Goal: Task Accomplishment & Management: Complete application form

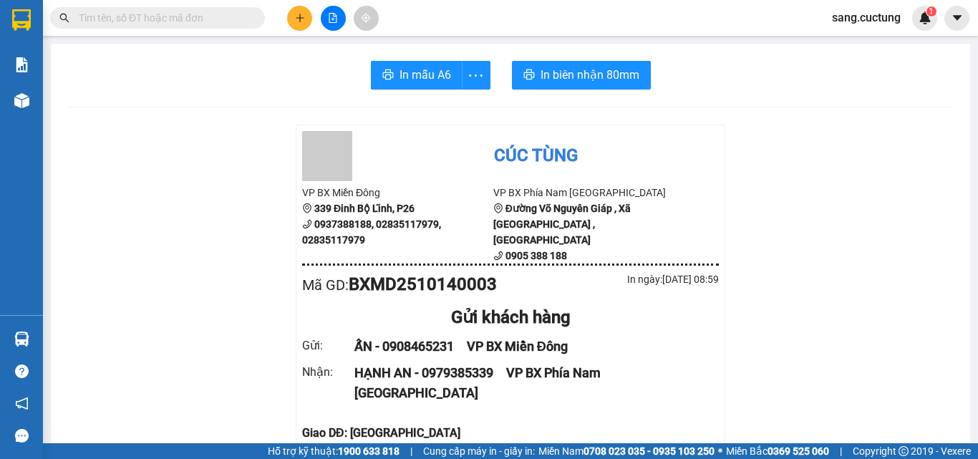
scroll to position [143, 0]
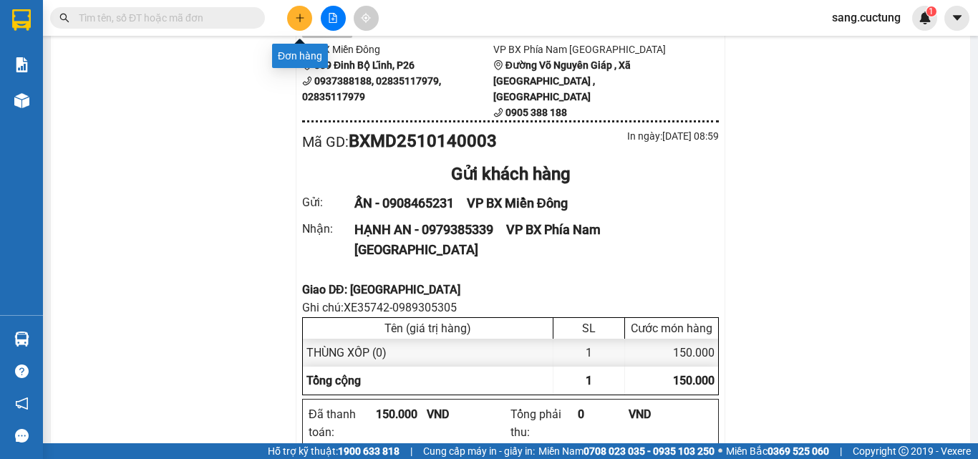
click at [304, 14] on icon "plus" at bounding box center [300, 18] width 10 height 10
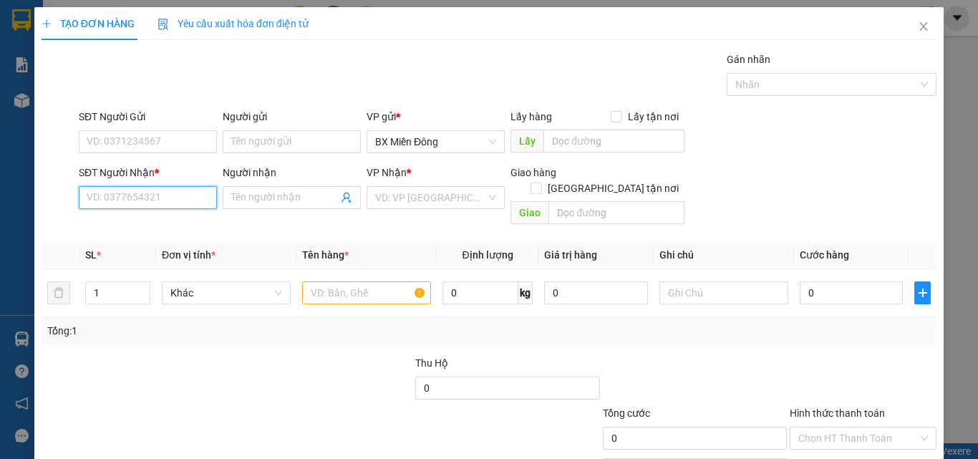
click at [153, 206] on input "SĐT Người Nhận *" at bounding box center [148, 197] width 138 height 23
type input "0778885878"
click at [143, 232] on div "0778885878 - NGỌC" at bounding box center [147, 226] width 120 height 16
type input "NGỌC"
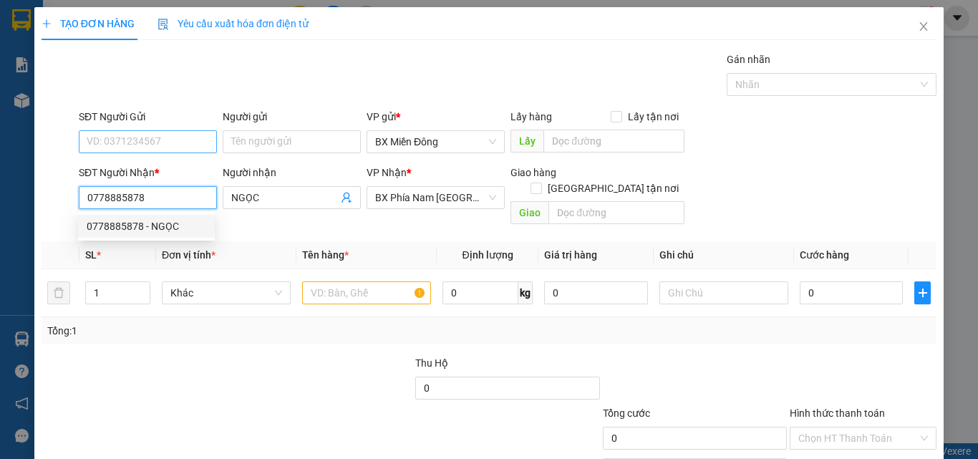
type input "70.000"
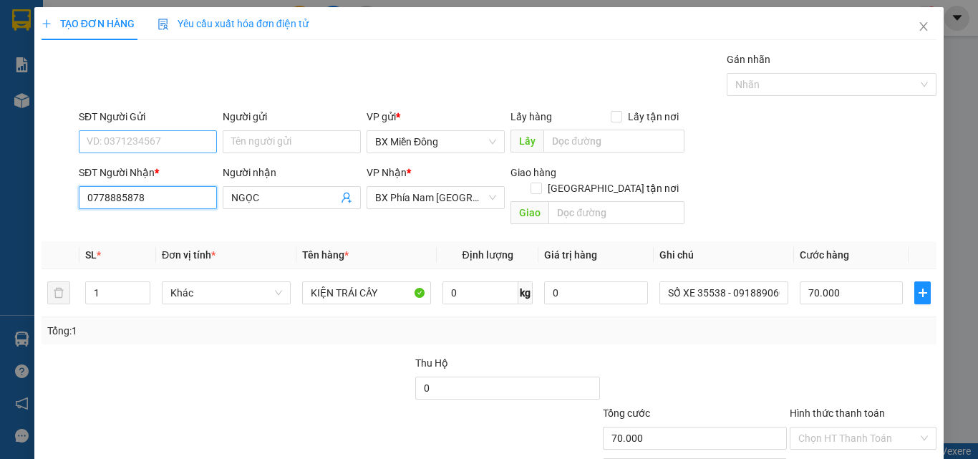
type input "0778885878"
click at [137, 131] on input "SĐT Người Gửi" at bounding box center [148, 141] width 138 height 23
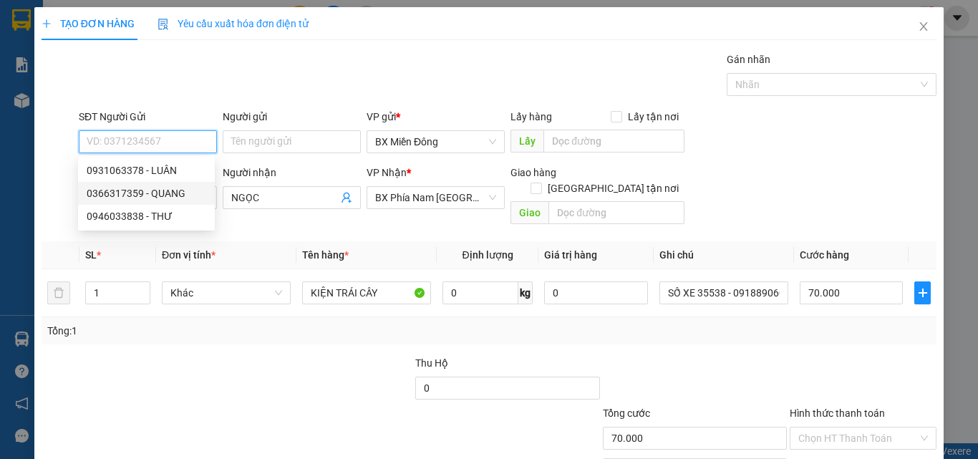
click at [136, 190] on div "0366317359 - QUANG" at bounding box center [147, 193] width 120 height 16
type input "0366317359"
type input "QUANG"
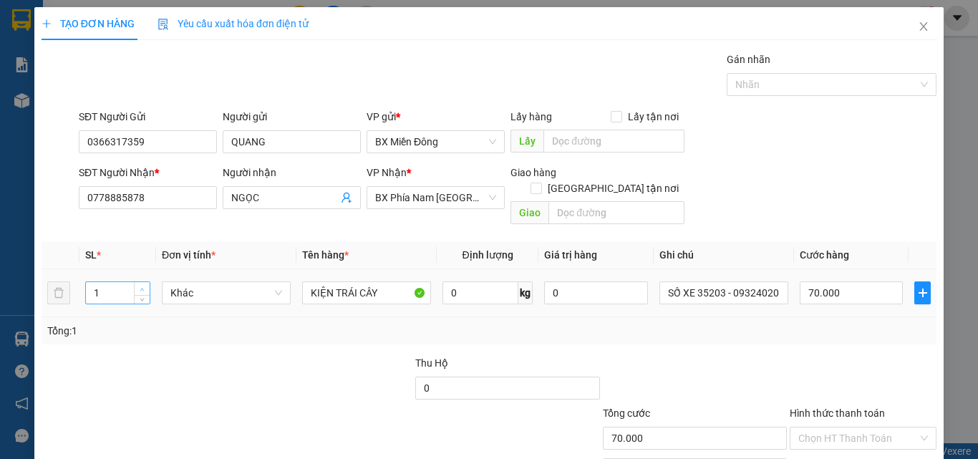
type input "2"
click at [135, 282] on span "Increase Value" at bounding box center [142, 288] width 16 height 13
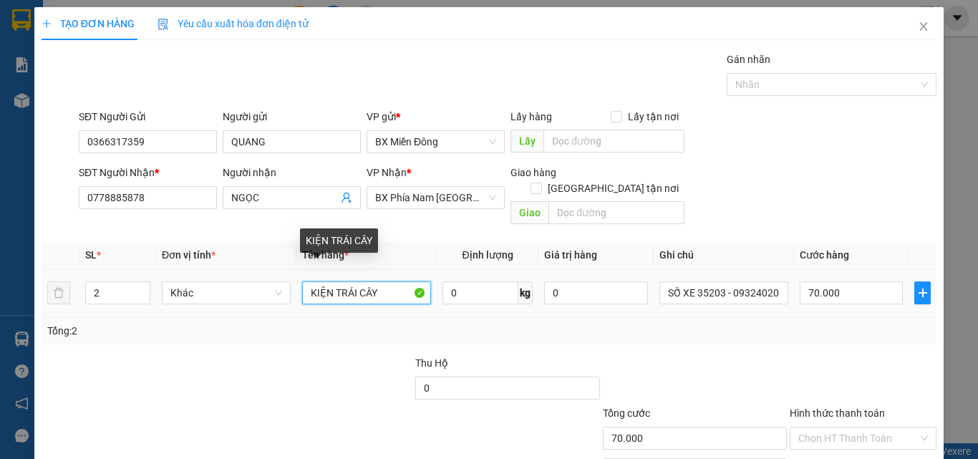
click at [341, 281] on input "KIỆN TRÁI CÂY" at bounding box center [366, 292] width 129 height 23
type input "t"
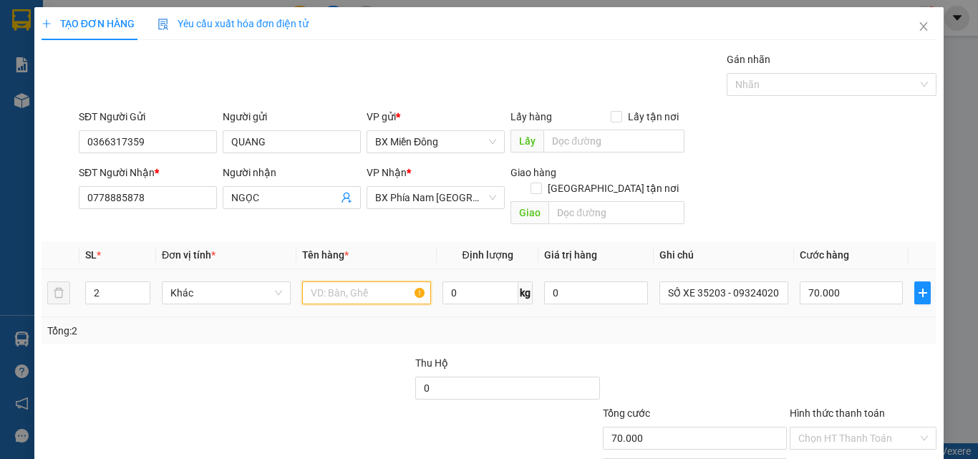
type input "R"
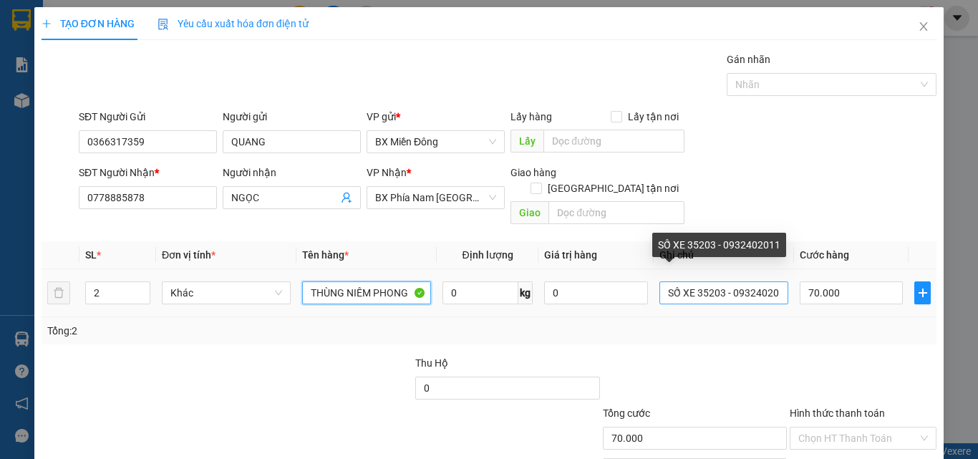
type input "THÙNG NIÊM PHONG"
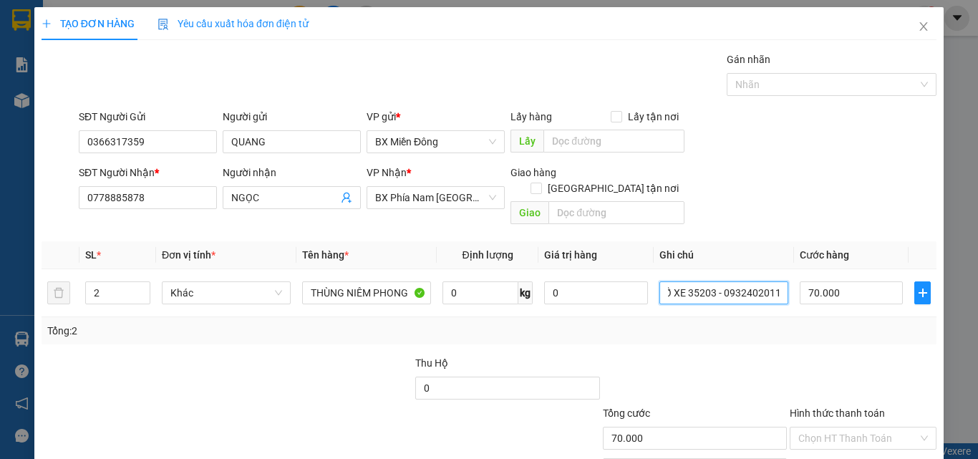
drag, startPoint x: 691, startPoint y: 275, endPoint x: 934, endPoint y: 366, distance: 260.0
click at [937, 369] on div "TẠO ĐƠN HÀNG Yêu cầu xuất hóa đơn điện tử Transit Pickup Surcharge Ids Transit …" at bounding box center [489, 229] width 978 height 459
type input "SỐ XE 68167 - 0935777388"
click at [824, 281] on input "70.000" at bounding box center [850, 292] width 103 height 23
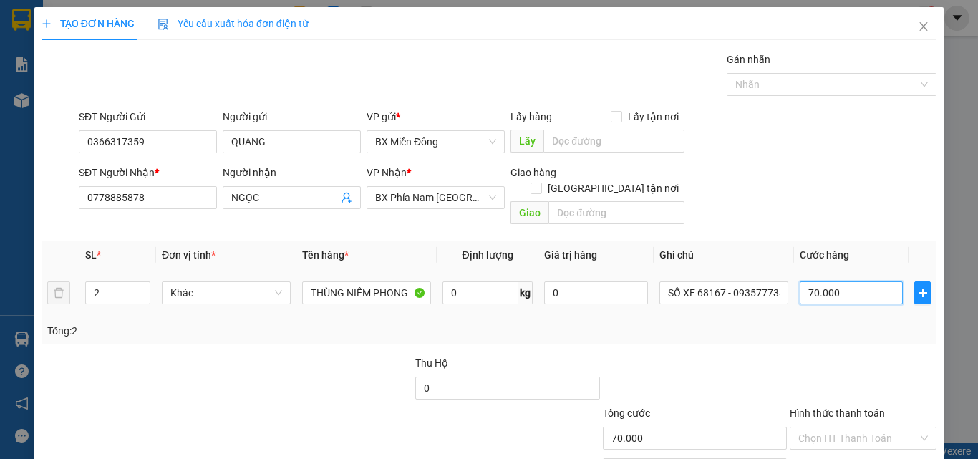
type input "1"
type input "12"
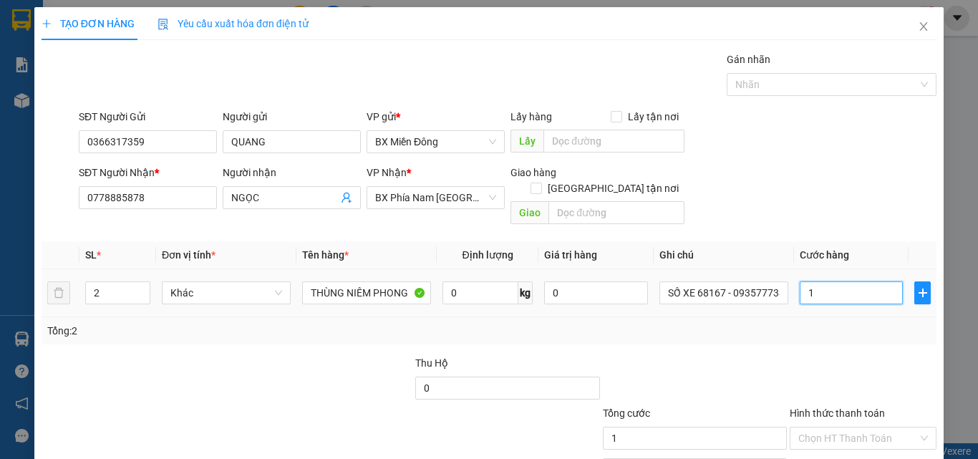
type input "12"
type input "120"
type input "120.000"
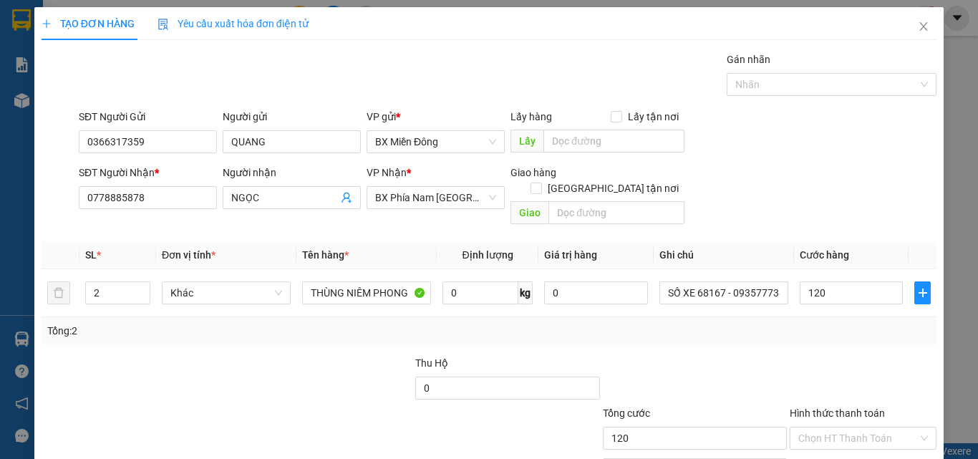
type input "120.000"
click at [802, 323] on div "Tổng: 2" at bounding box center [488, 331] width 883 height 16
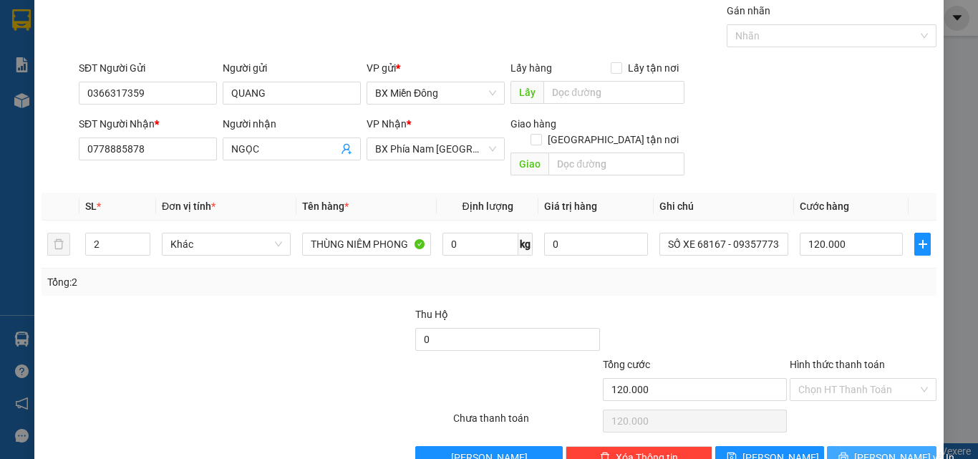
scroll to position [71, 0]
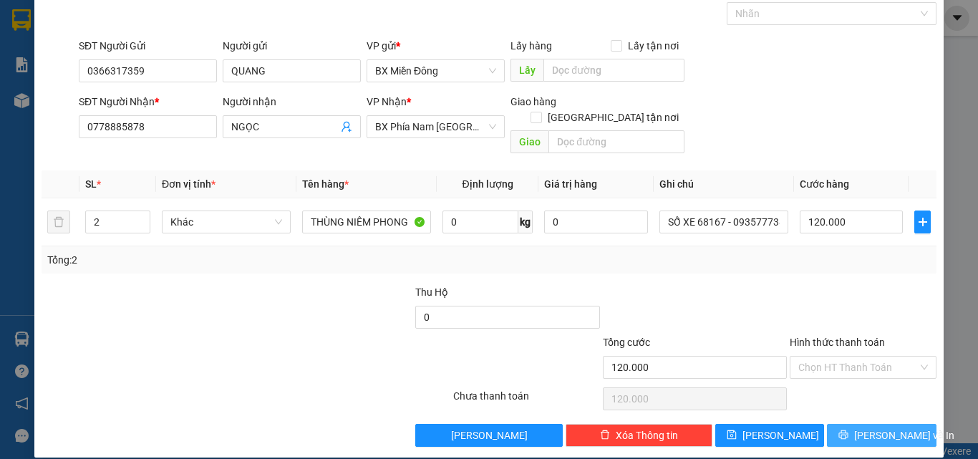
click at [847, 424] on button "[PERSON_NAME] và In" at bounding box center [881, 435] width 109 height 23
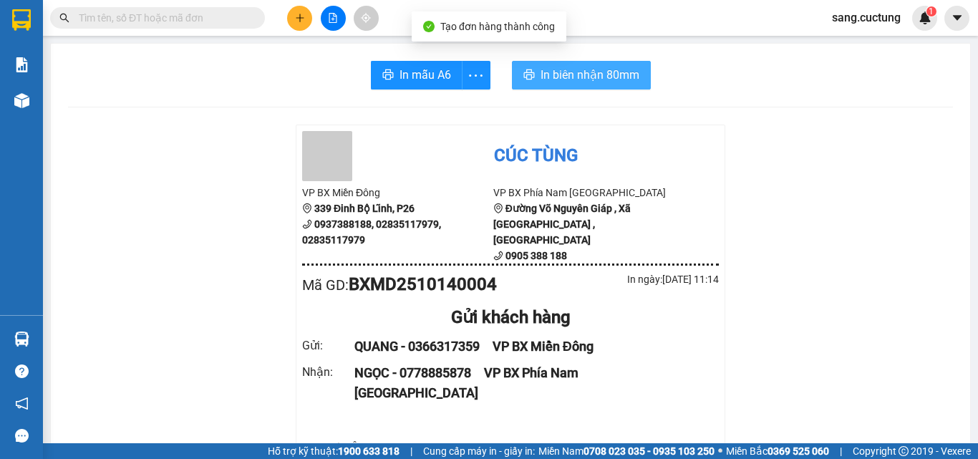
drag, startPoint x: 576, startPoint y: 78, endPoint x: 615, endPoint y: 384, distance: 308.7
click at [577, 78] on span "In biên nhận 80mm" at bounding box center [589, 75] width 99 height 18
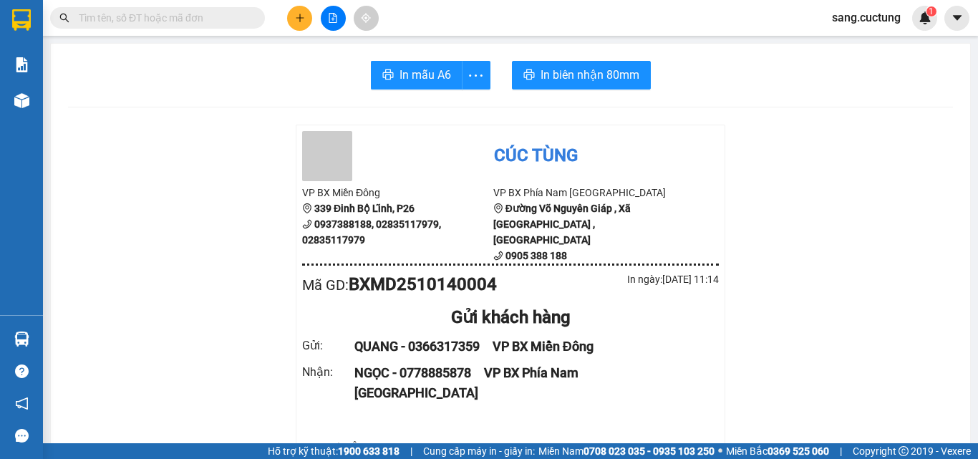
click at [298, 21] on icon "plus" at bounding box center [300, 18] width 10 height 10
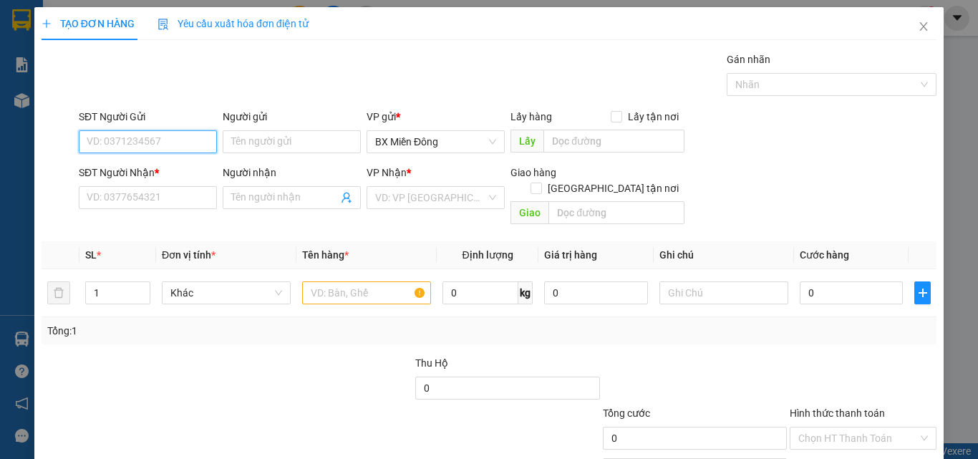
click at [149, 150] on input "SĐT Người Gửi" at bounding box center [148, 141] width 138 height 23
type input "0907526808"
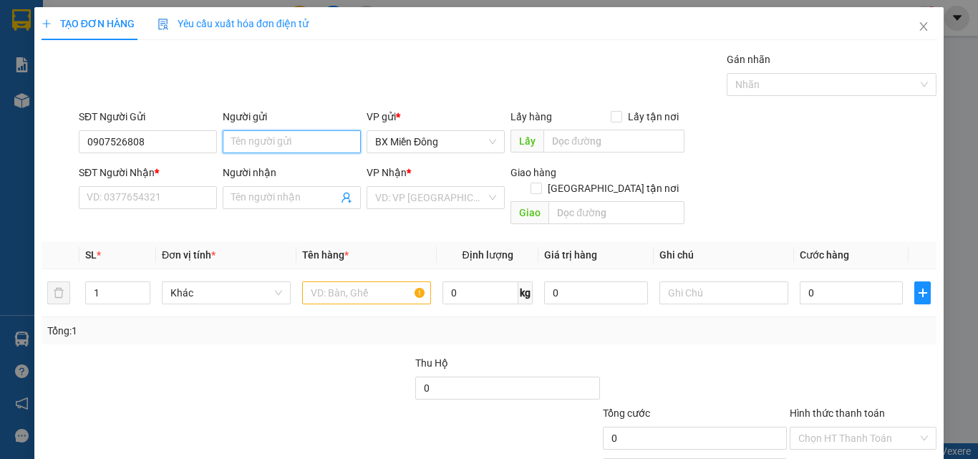
click at [276, 136] on input "Người gửi" at bounding box center [292, 141] width 138 height 23
type input "CTY GT ( MR [PERSON_NAME] )"
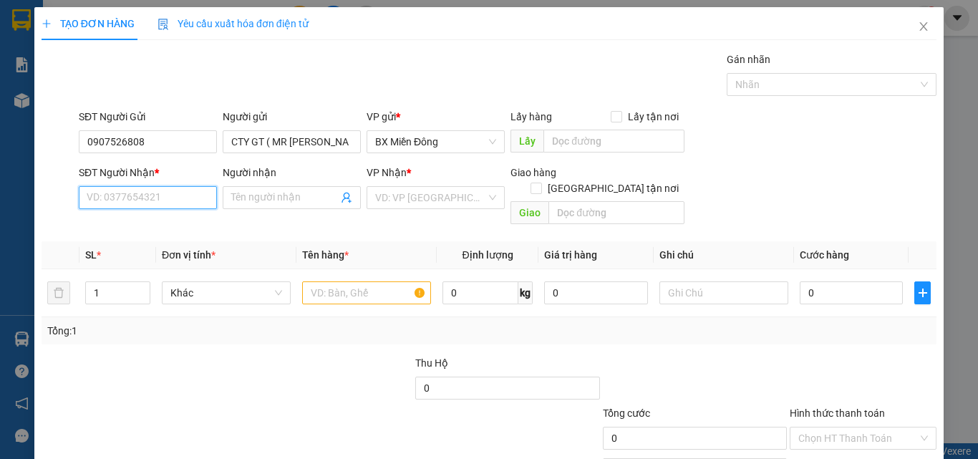
click at [107, 199] on input "SĐT Người Nhận *" at bounding box center [148, 197] width 138 height 23
type input "0905073138"
click at [230, 189] on span at bounding box center [292, 197] width 138 height 23
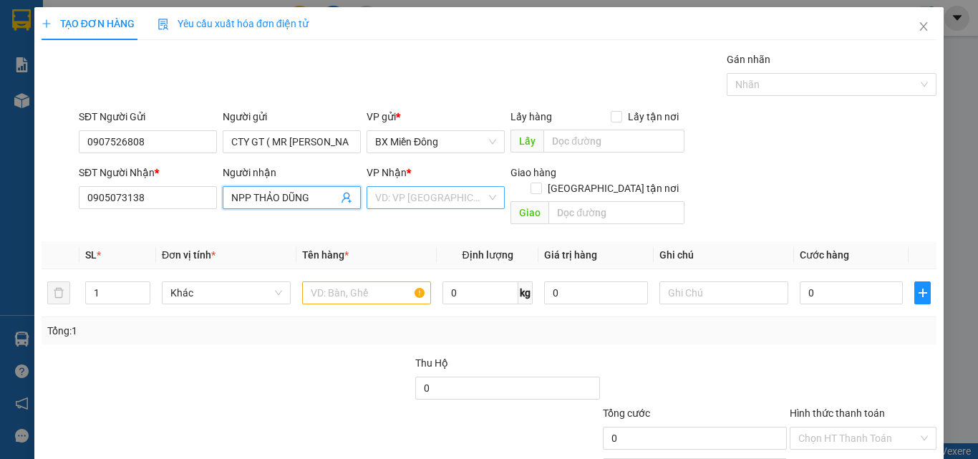
type input "NPP THẢO DŨNG"
click at [406, 200] on input "search" at bounding box center [430, 197] width 111 height 21
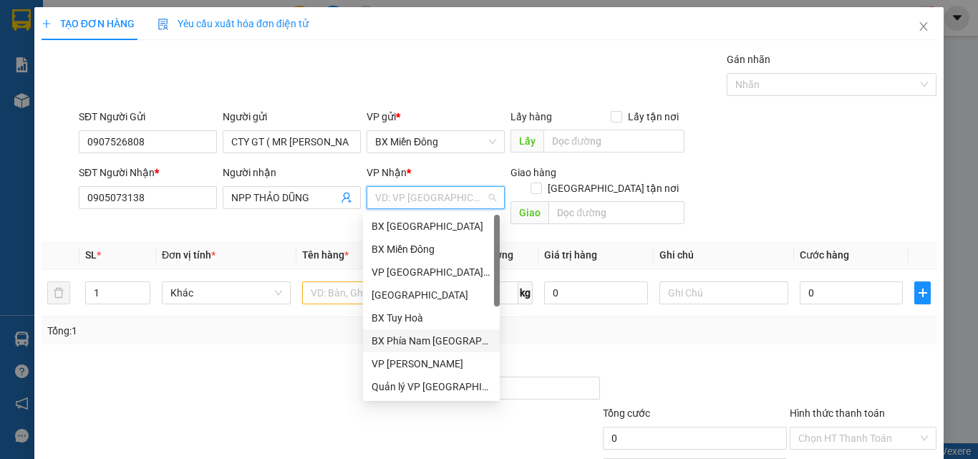
click at [413, 339] on div "BX Phía Nam [GEOGRAPHIC_DATA]" at bounding box center [431, 341] width 120 height 16
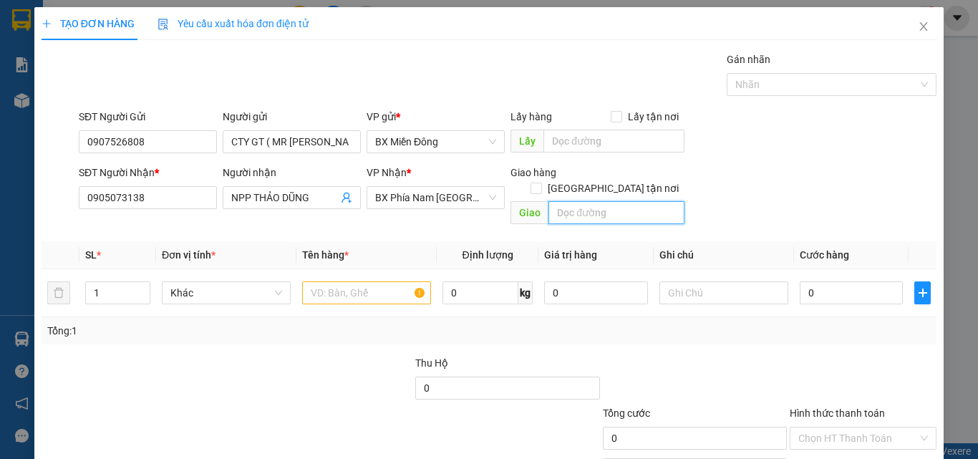
click at [555, 201] on input "text" at bounding box center [616, 212] width 136 height 23
type input "06 [PERSON_NAME] , [PERSON_NAME] , [GEOGRAPHIC_DATA]"
click at [109, 283] on input "1" at bounding box center [118, 292] width 64 height 21
type input "92"
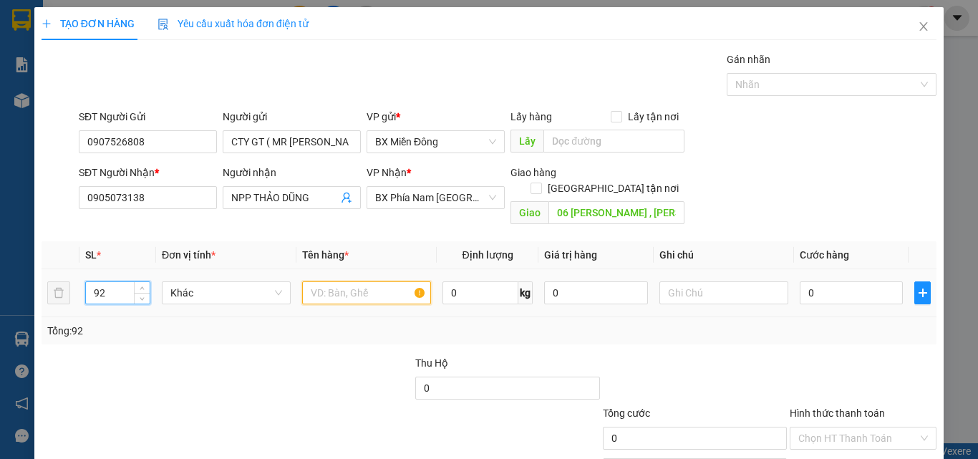
click at [347, 281] on input "text" at bounding box center [366, 292] width 129 height 23
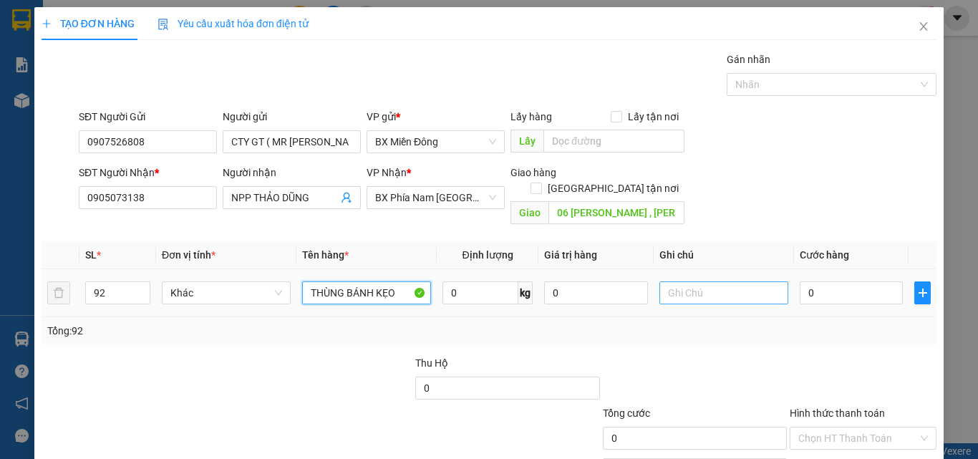
type input "THÙNG BÁNH KẸO"
click at [665, 281] on input "text" at bounding box center [723, 292] width 129 height 23
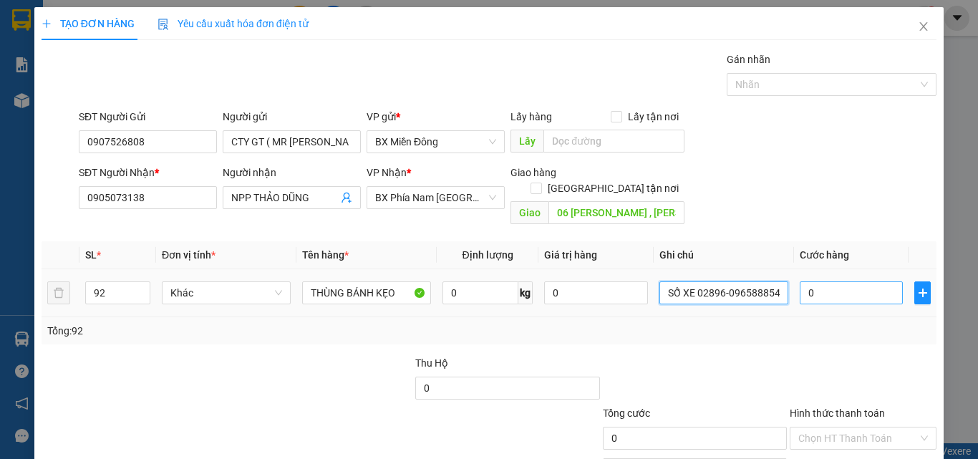
type input "SỐ XE 02896-0965888544"
click at [826, 281] on input "0" at bounding box center [850, 292] width 103 height 23
type input "2"
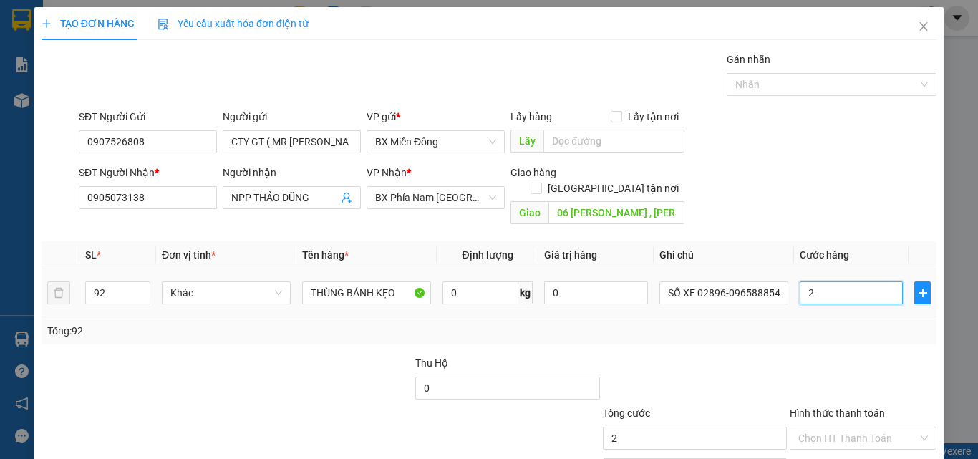
type input "23"
type input "230"
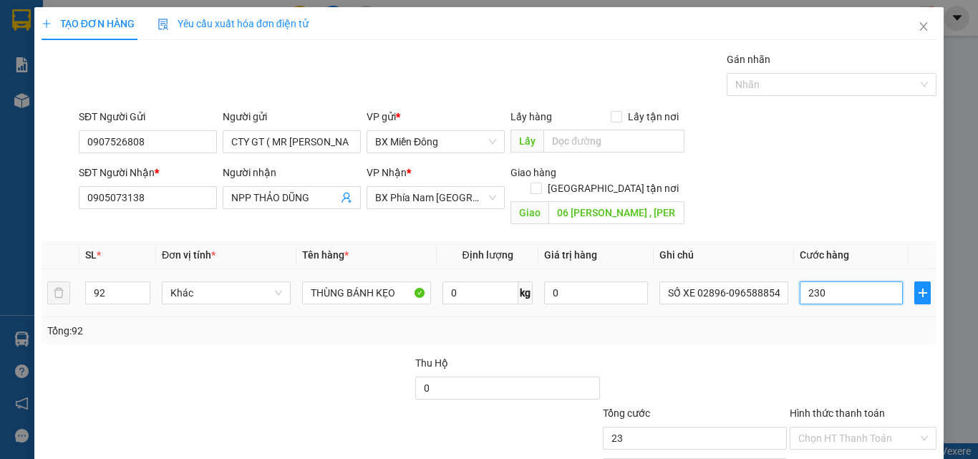
type input "230"
type input "2.300"
type input "23.000"
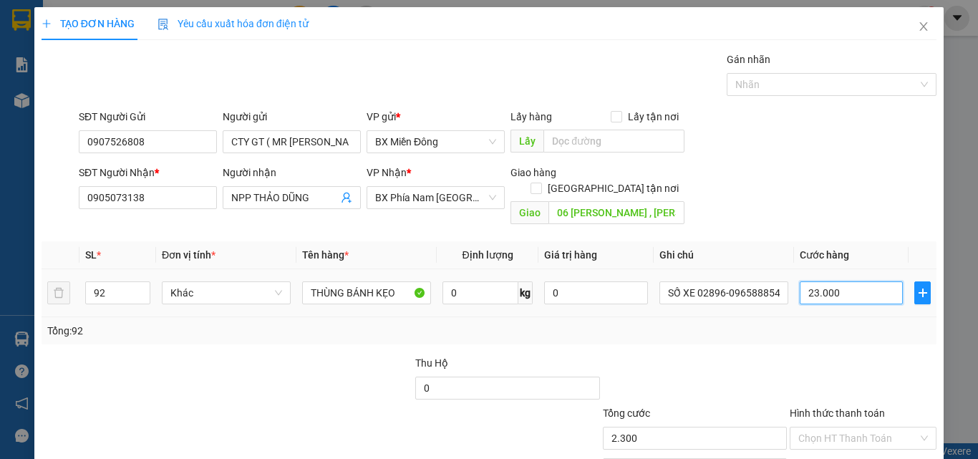
type input "23.000"
type input "230.000"
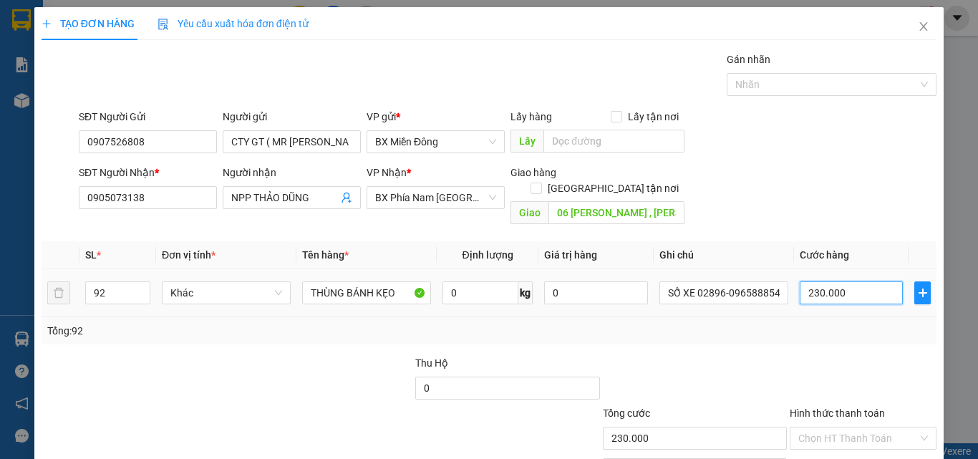
type input "2.300.000"
click at [769, 355] on div at bounding box center [694, 380] width 187 height 50
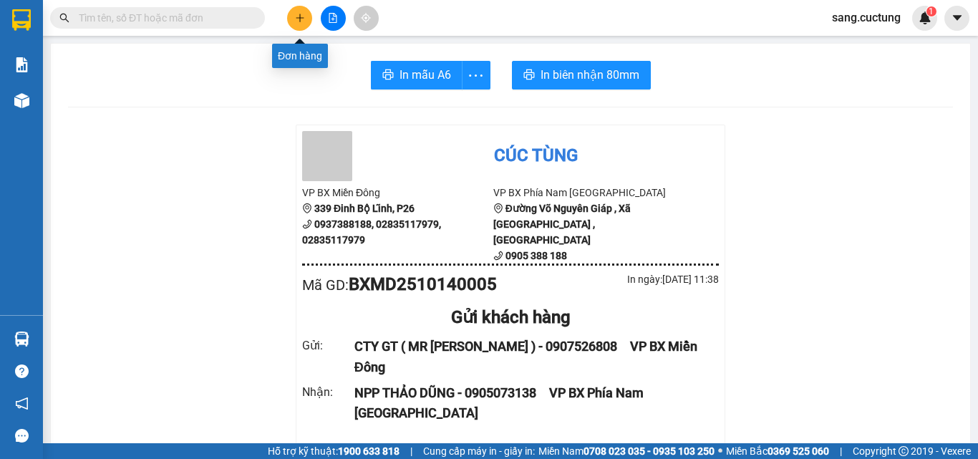
click at [302, 19] on icon "plus" at bounding box center [300, 18] width 10 height 10
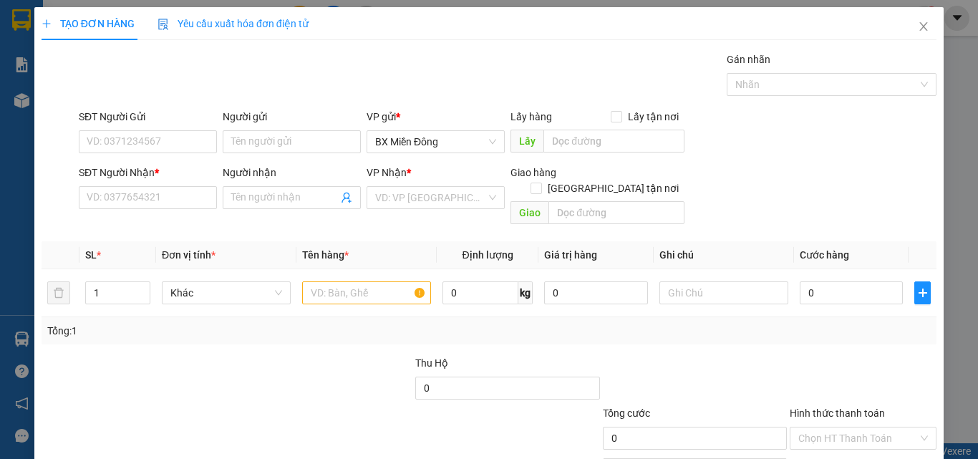
click at [122, 180] on div "SĐT Người Nhận *" at bounding box center [148, 175] width 138 height 21
drag, startPoint x: 122, startPoint y: 175, endPoint x: 122, endPoint y: 196, distance: 20.8
click at [122, 178] on div "SĐT Người Nhận *" at bounding box center [148, 173] width 138 height 16
click at [122, 186] on input "SĐT Người Nhận *" at bounding box center [148, 197] width 138 height 23
click at [122, 206] on input "SĐT Người Nhận *" at bounding box center [148, 197] width 138 height 23
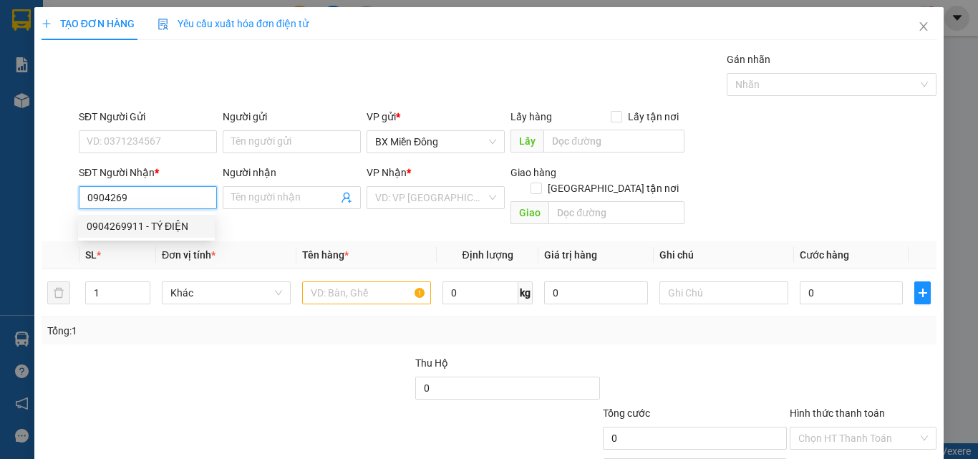
click at [125, 229] on div "0904269911 - TÝ ĐIỆN" at bounding box center [147, 226] width 120 height 16
type input "0904269911"
type input "TÝ ĐIỆN"
type input "50.000"
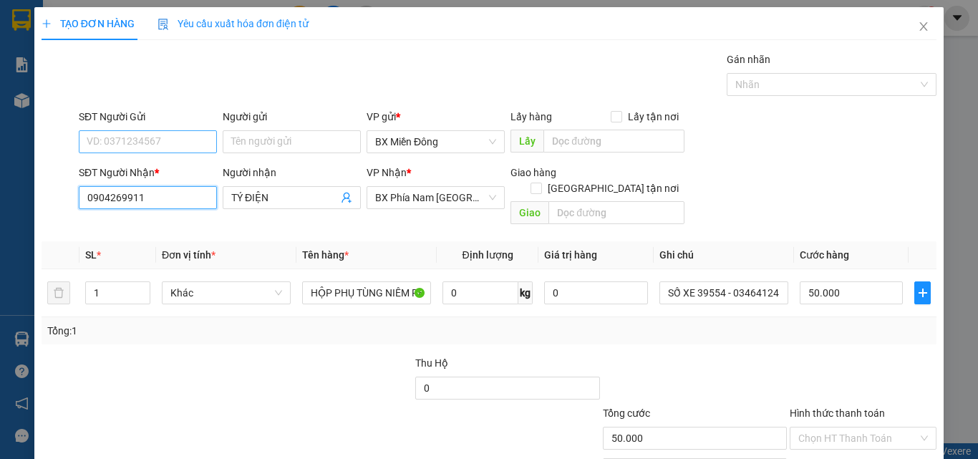
type input "0904269911"
click at [146, 142] on input "SĐT Người Gửi" at bounding box center [148, 141] width 138 height 23
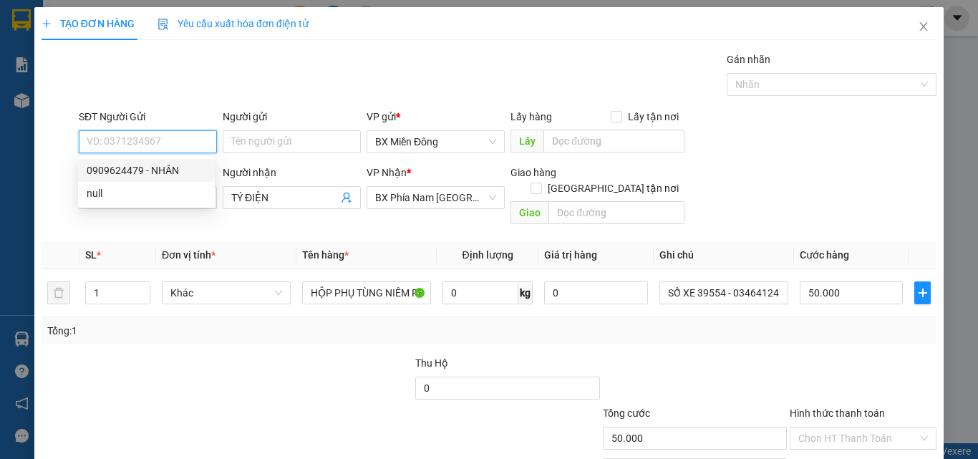
click at [130, 172] on div "0909624479 - NHÂN" at bounding box center [147, 170] width 120 height 16
type input "0909624479"
type input "NHÂN"
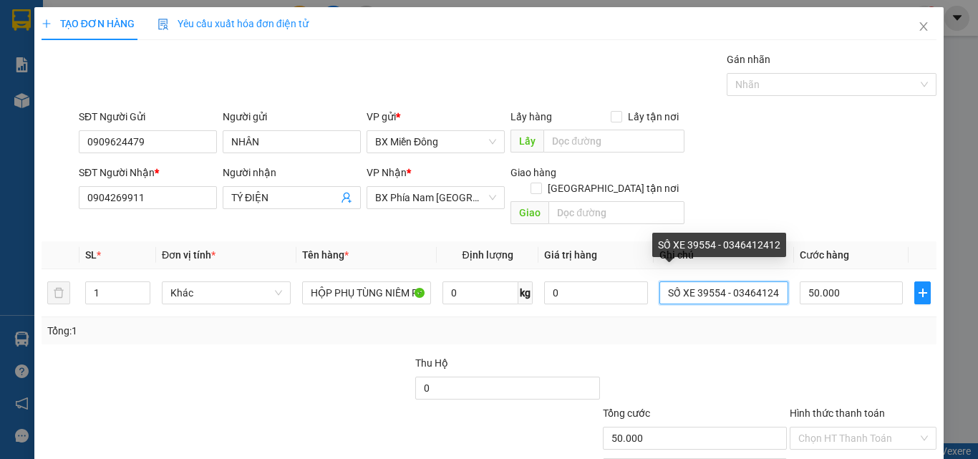
drag, startPoint x: 690, startPoint y: 281, endPoint x: 799, endPoint y: 315, distance: 113.9
click at [799, 315] on div "SL * Đơn vị tính * Tên hàng * Định lượng Giá trị hàng Ghi chú Cước hàng 1 Khác …" at bounding box center [489, 292] width 895 height 103
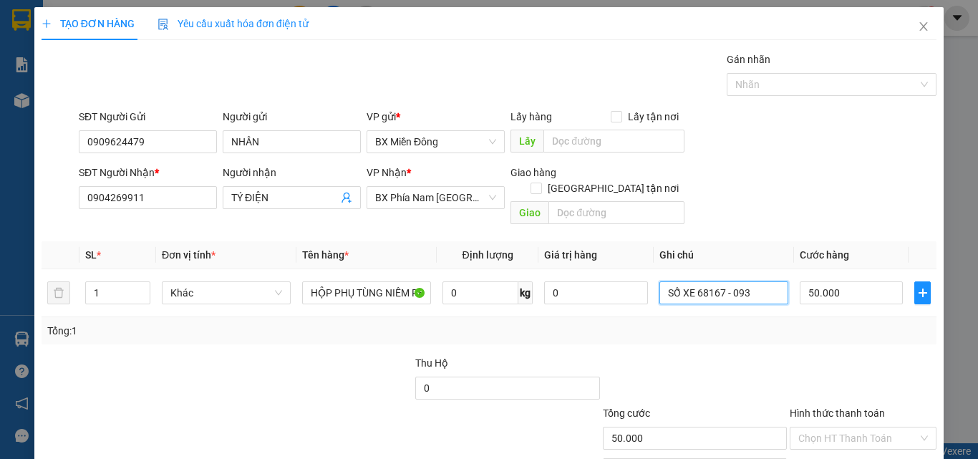
type input "SỐ XE 68167 - 0935"
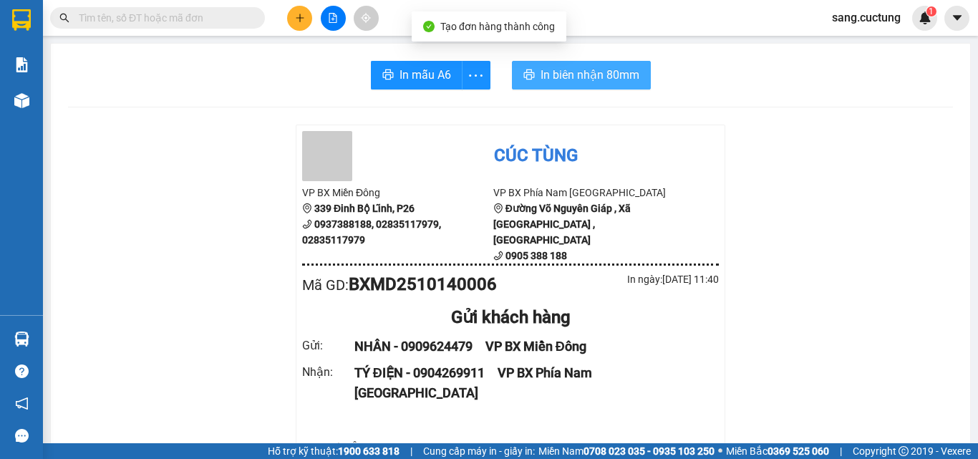
click at [552, 81] on span "In biên nhận 80mm" at bounding box center [589, 75] width 99 height 18
